Goal: Task Accomplishment & Management: Manage account settings

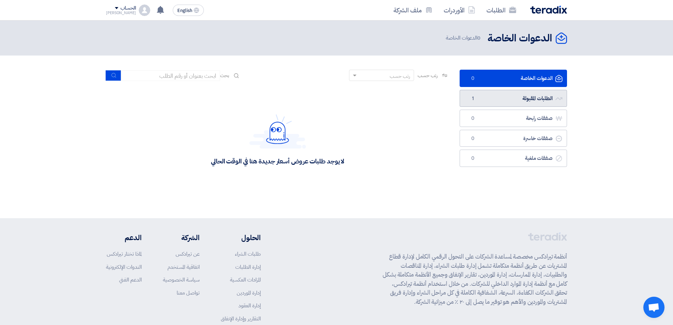
click at [513, 99] on link "الطلبات المقبولة الطلبات المقبولة 1" at bounding box center [512, 98] width 107 height 17
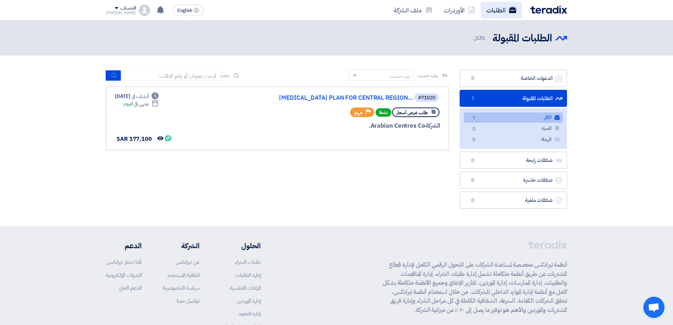
click at [496, 12] on link "الطلبات" at bounding box center [501, 10] width 41 height 17
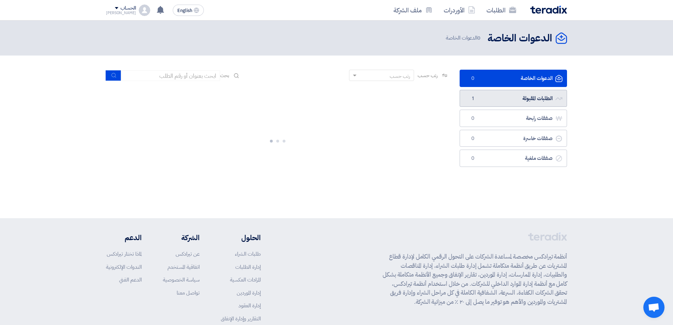
click at [516, 96] on link "الطلبات المقبولة الطلبات المقبولة 1" at bounding box center [512, 98] width 107 height 17
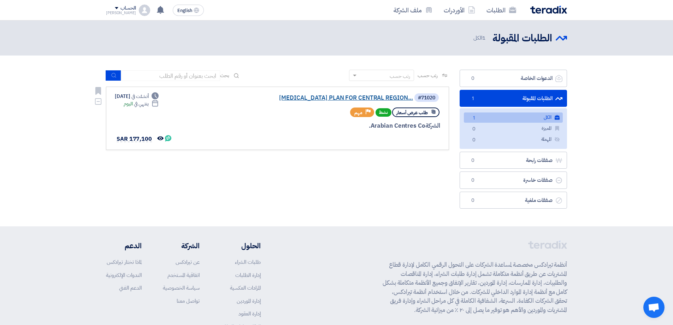
click at [387, 97] on link "[MEDICAL_DATA] PLAN FOR CENTRAL REGION..." at bounding box center [342, 98] width 141 height 6
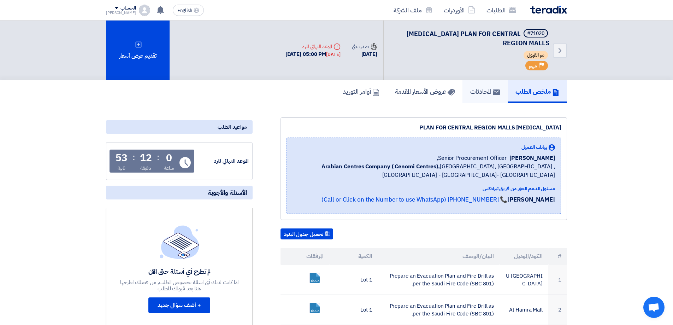
click at [488, 93] on h5 "المحادثات" at bounding box center [485, 91] width 30 height 8
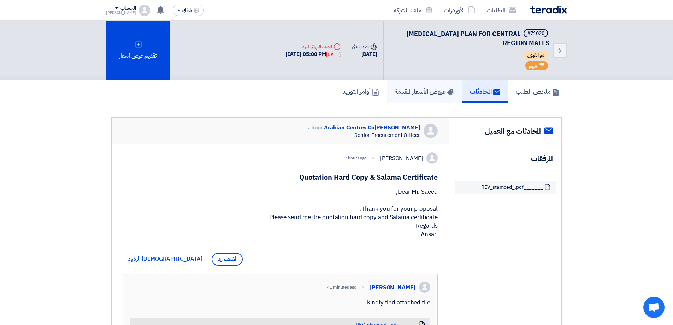
click at [410, 100] on link "عروض الأسعار المقدمة" at bounding box center [424, 91] width 75 height 23
